Goal: Transaction & Acquisition: Purchase product/service

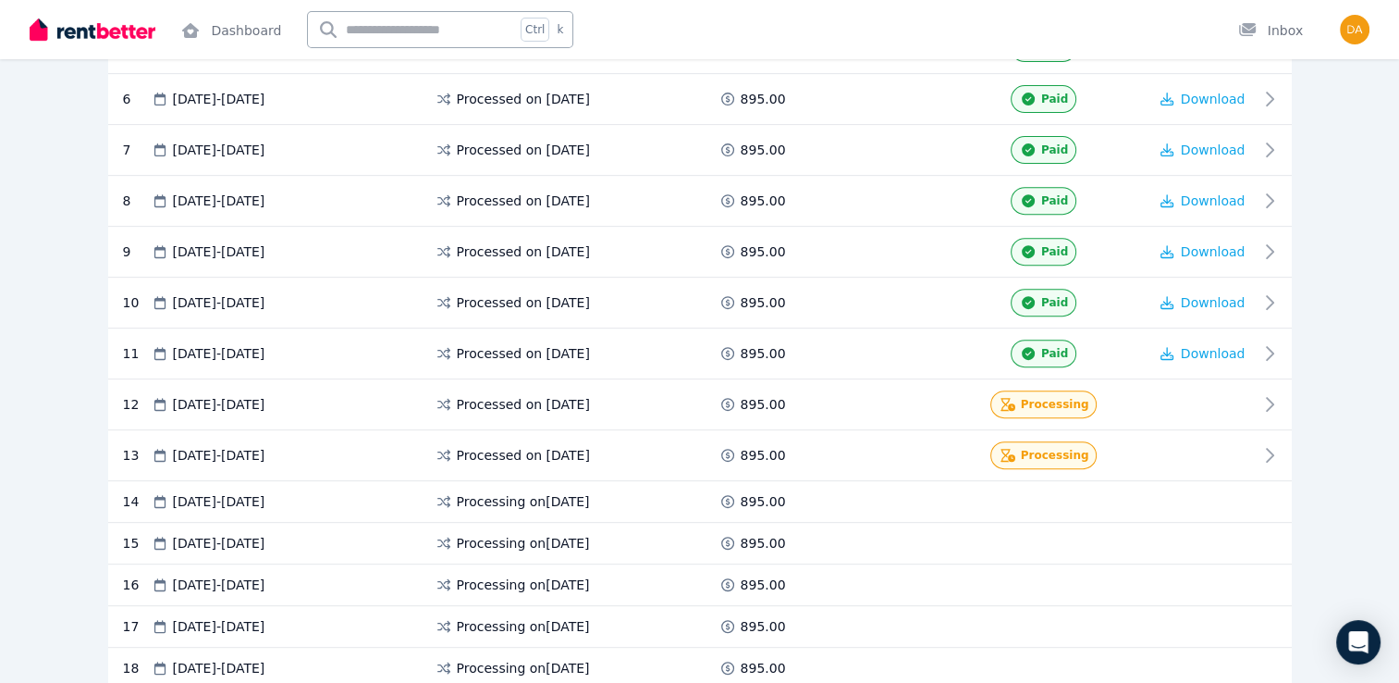
scroll to position [707, 0]
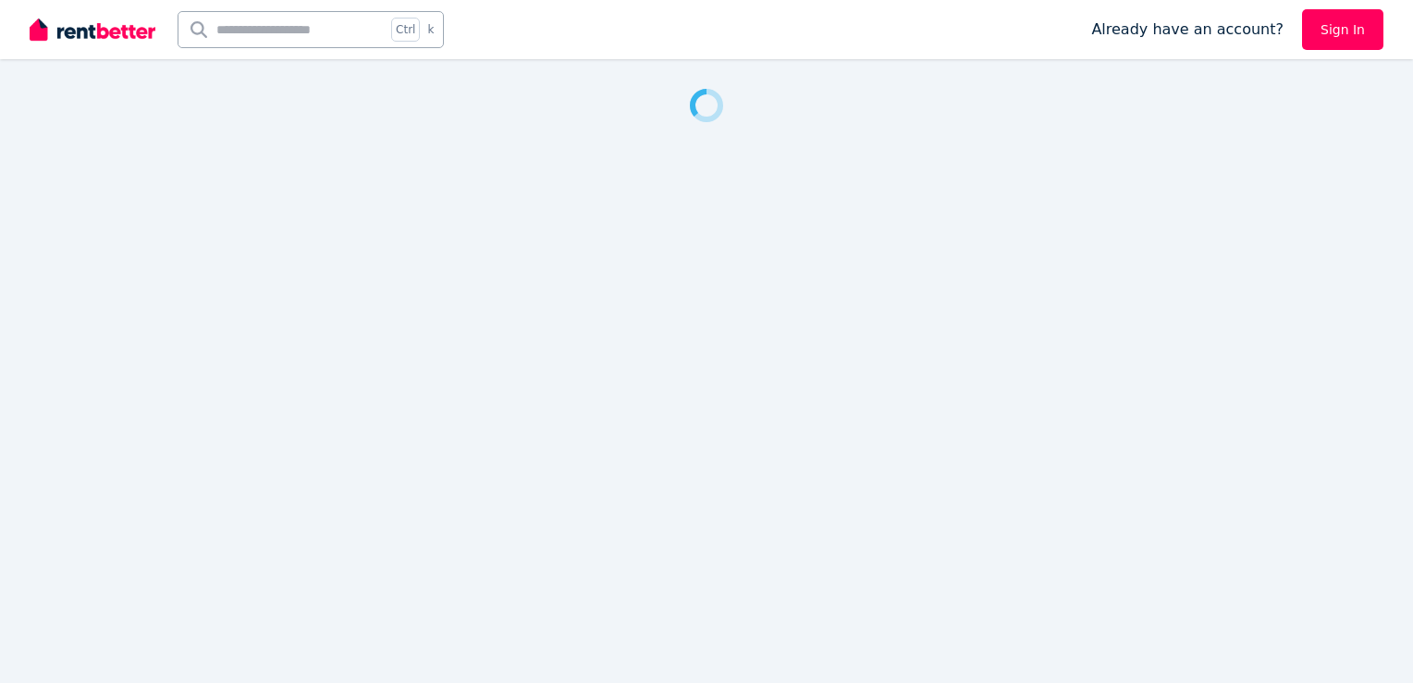
click at [947, 271] on div at bounding box center [706, 341] width 1413 height 683
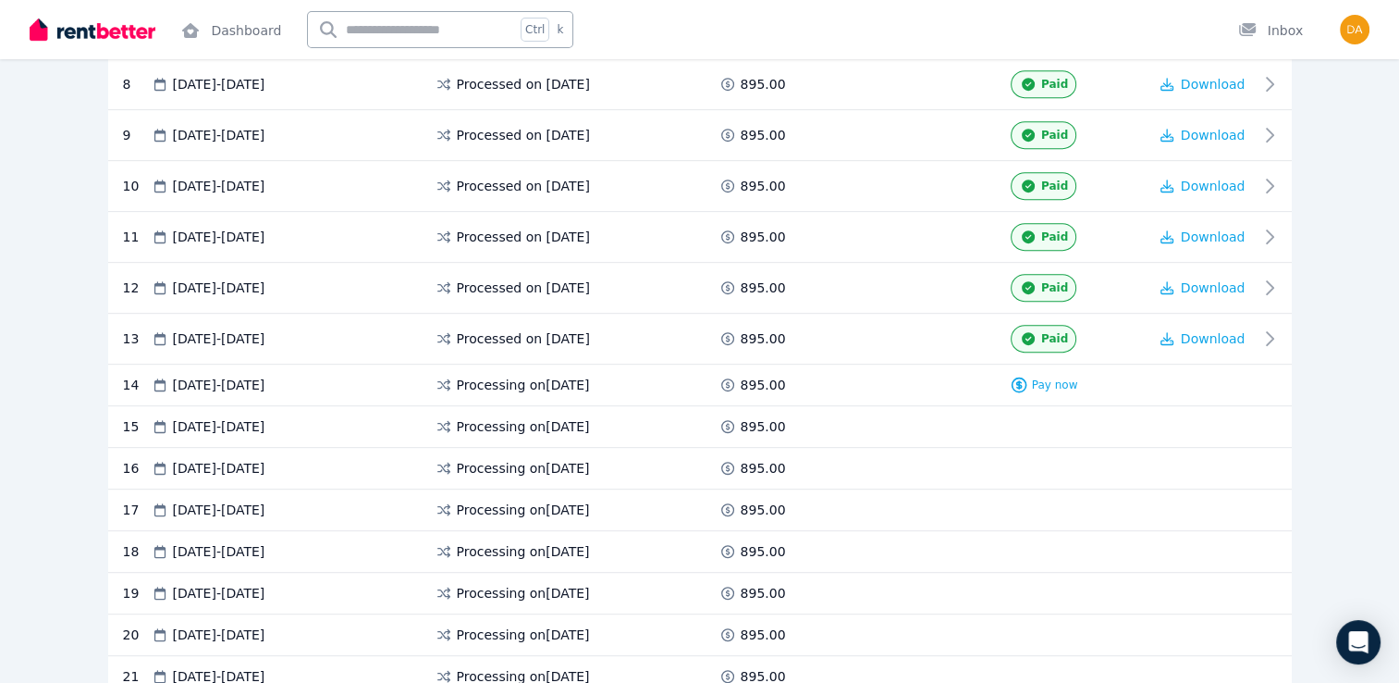
scroll to position [847, 0]
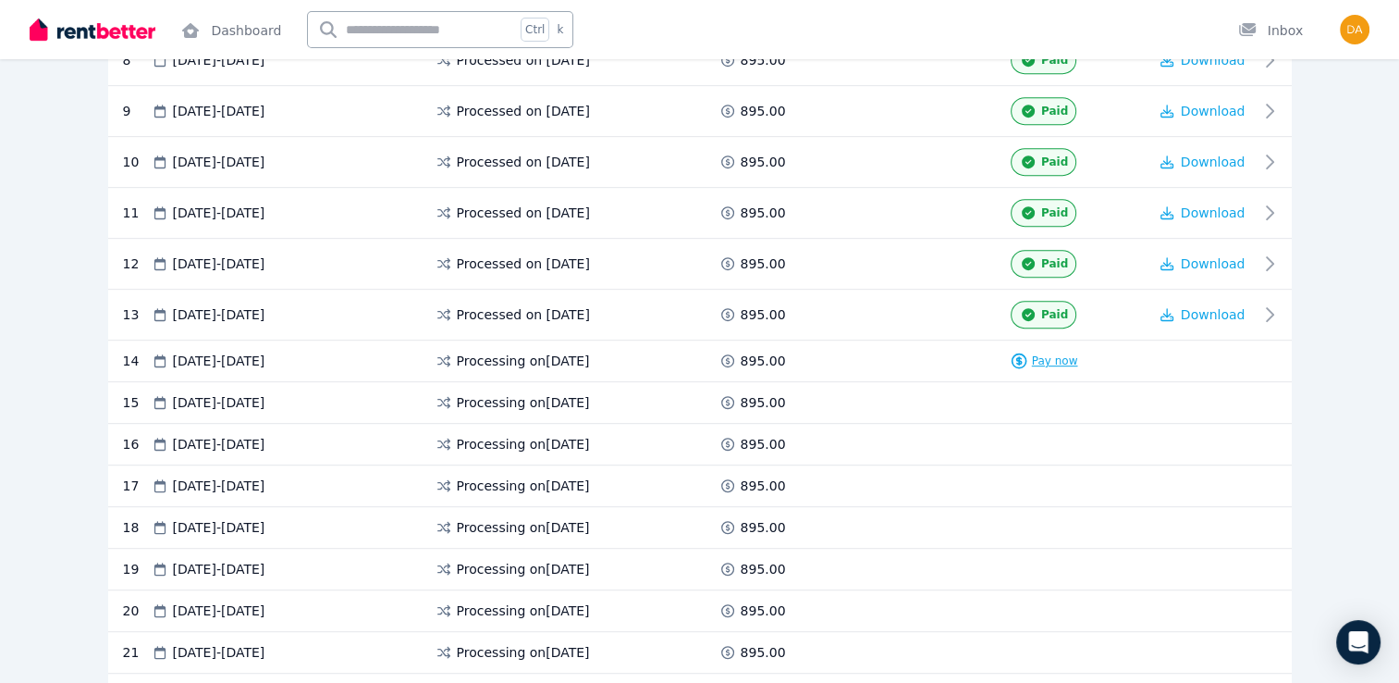
click at [1053, 353] on span "Pay now" at bounding box center [1055, 360] width 46 height 15
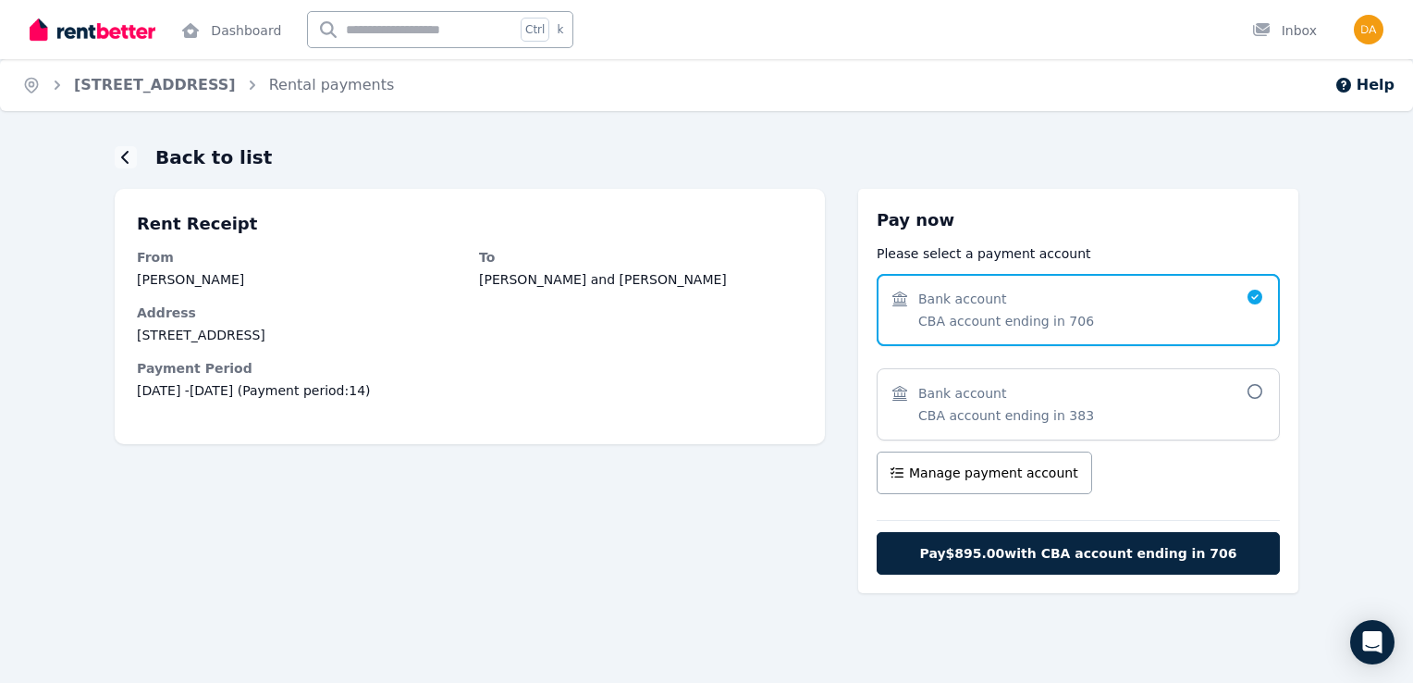
click at [1176, 406] on span "Bank account CBA account ending in 383" at bounding box center [1069, 404] width 353 height 41
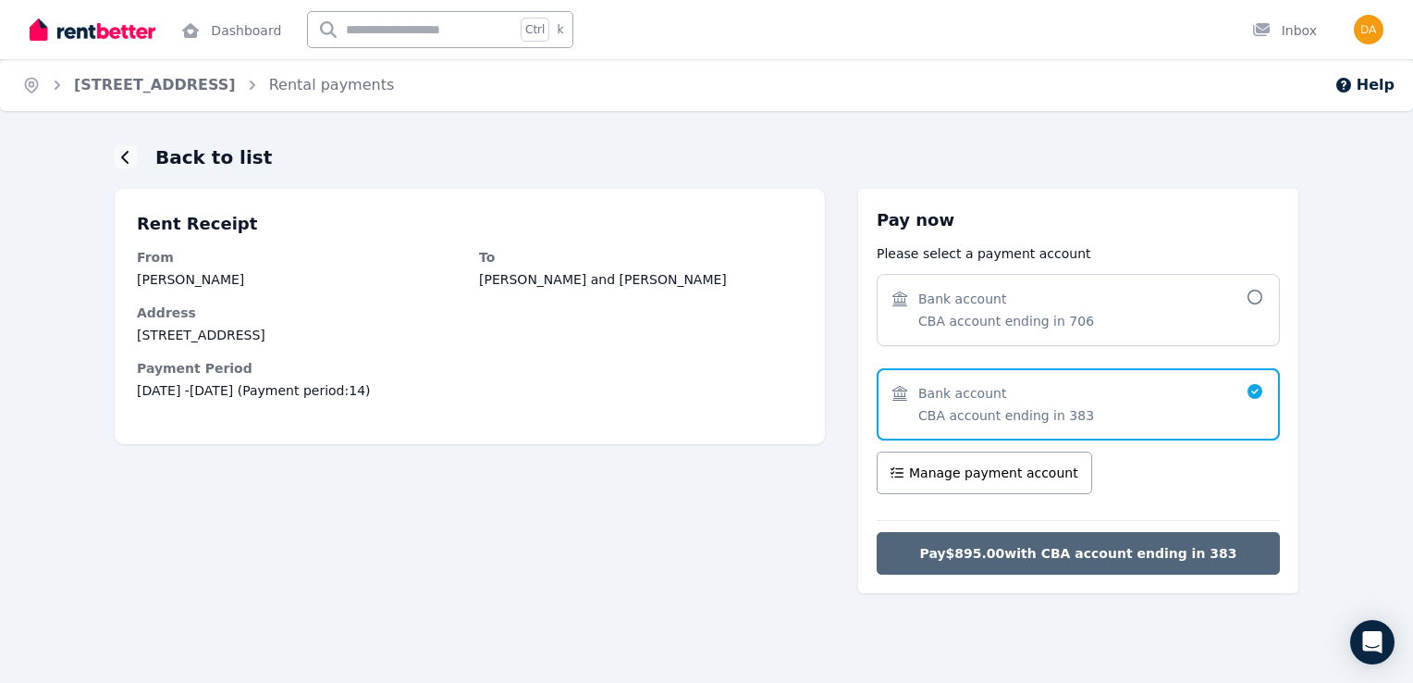
click at [1025, 546] on span "Pay $895.00 with CBA account ending in 383" at bounding box center [1078, 553] width 317 height 18
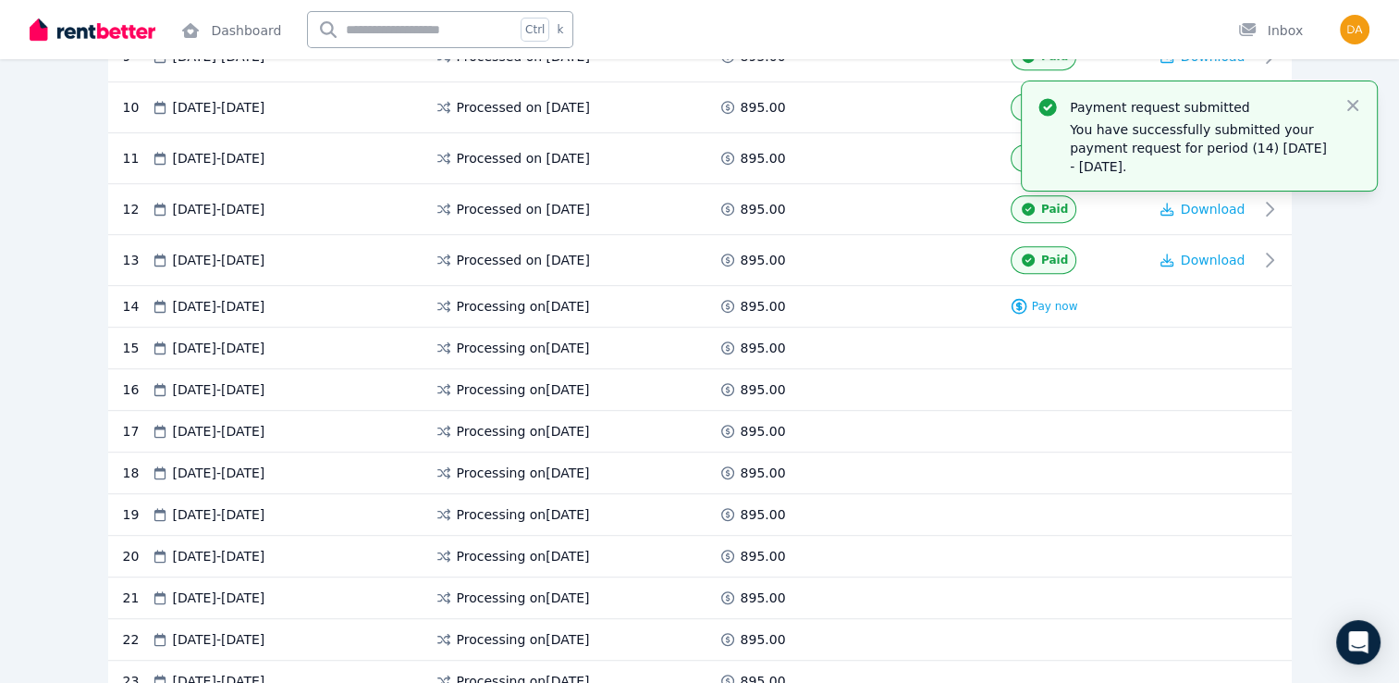
scroll to position [905, 0]
